Goal: Information Seeking & Learning: Check status

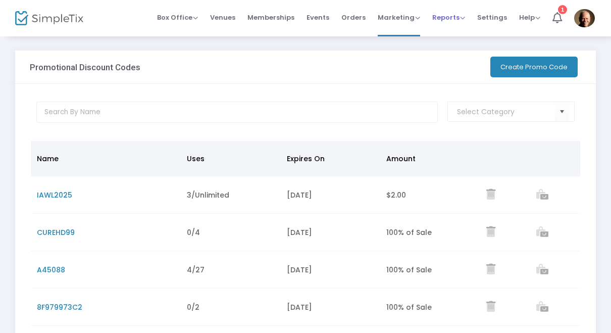
click at [450, 17] on span "Reports" at bounding box center [448, 18] width 33 height 10
click at [470, 55] on li "Sales Reports" at bounding box center [465, 54] width 66 height 20
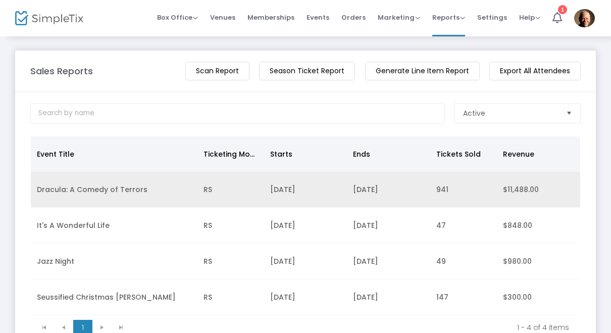
click at [361, 200] on td "[DATE]" at bounding box center [388, 190] width 83 height 36
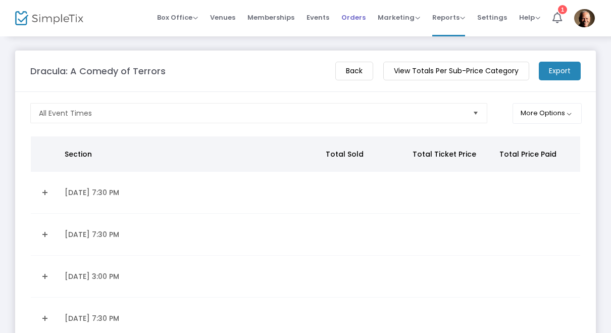
click at [357, 18] on span "Orders" at bounding box center [353, 18] width 24 height 26
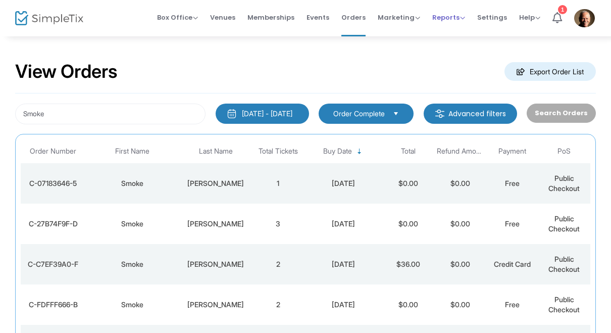
click at [455, 17] on span "Reports" at bounding box center [448, 18] width 33 height 10
click at [471, 52] on li "Sales Reports" at bounding box center [465, 54] width 66 height 20
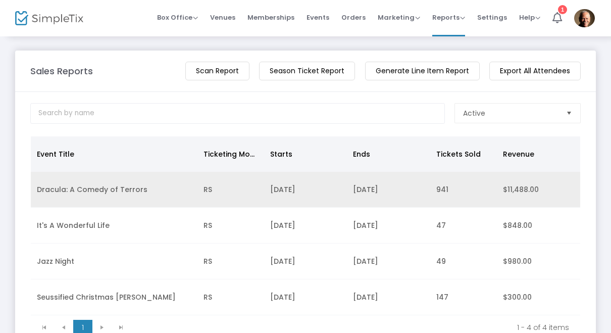
click at [101, 195] on td "Dracula: A Comedy of Terrors" at bounding box center [114, 190] width 167 height 36
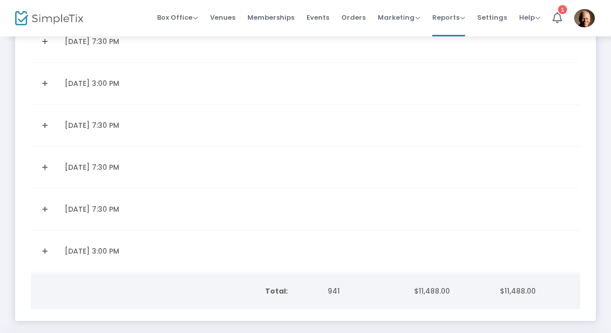
scroll to position [360, 0]
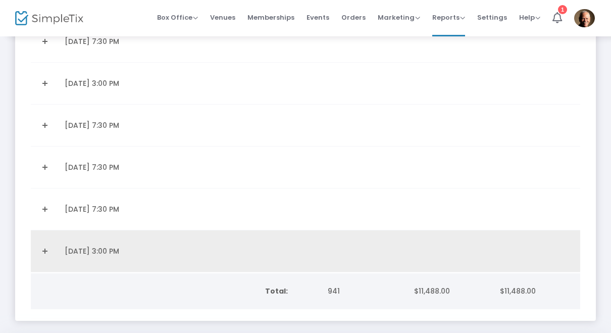
click at [47, 256] on link "Expand Details" at bounding box center [45, 251] width 16 height 16
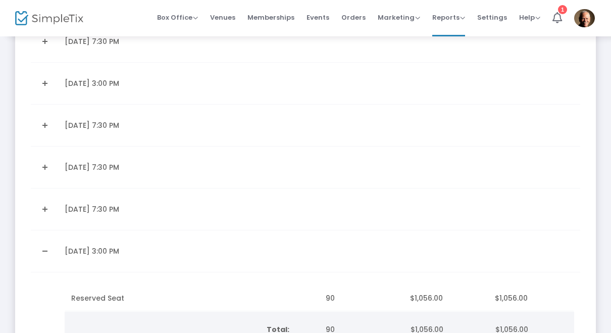
click at [51, 209] on link "Expand Details" at bounding box center [45, 209] width 16 height 16
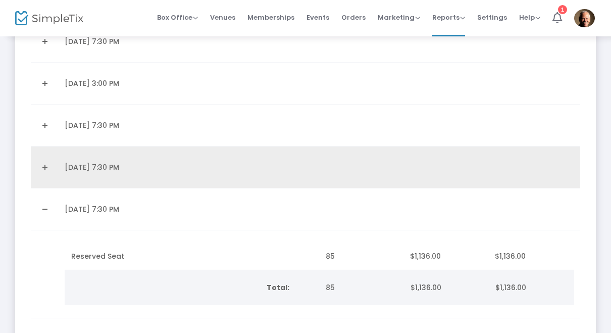
click at [47, 168] on link "Expand Details" at bounding box center [45, 167] width 16 height 16
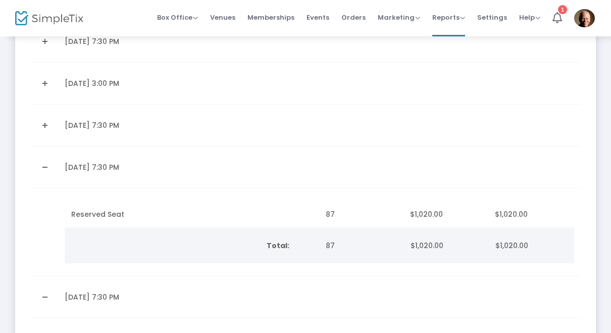
click at [49, 131] on link "Expand Details" at bounding box center [45, 125] width 16 height 16
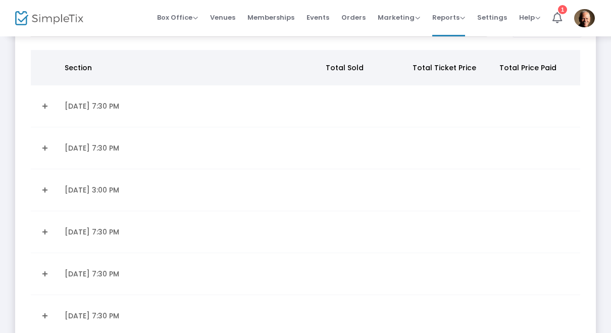
scroll to position [95, 0]
